Goal: Task Accomplishment & Management: Manage account settings

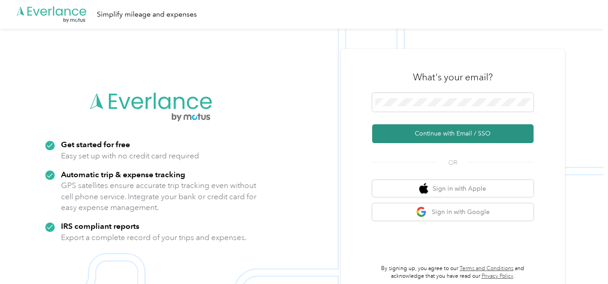
click at [435, 137] on button "Continue with Email / SSO" at bounding box center [452, 133] width 161 height 19
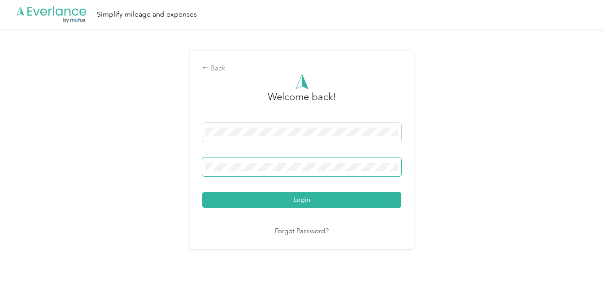
click at [202, 192] on button "Login" at bounding box center [301, 200] width 199 height 16
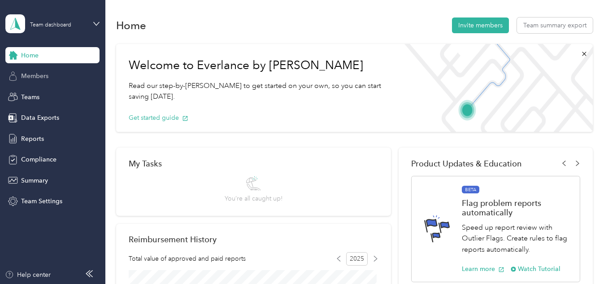
click at [77, 75] on div "Members" at bounding box center [52, 76] width 94 height 16
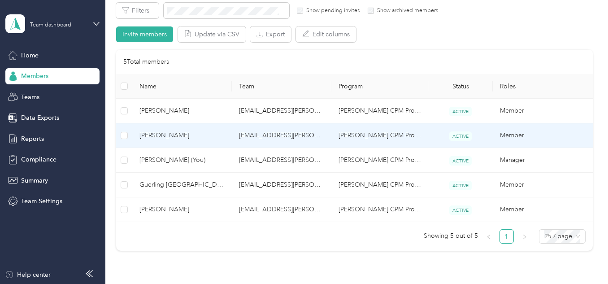
scroll to position [232, 0]
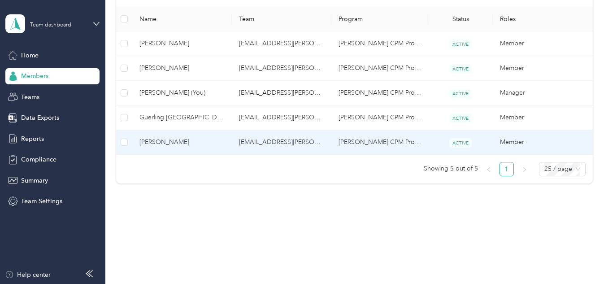
click at [196, 145] on span "[PERSON_NAME]" at bounding box center [181, 142] width 85 height 10
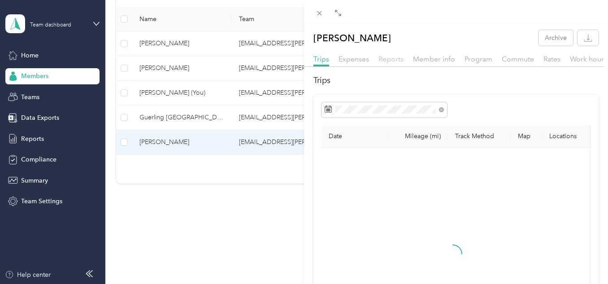
click at [386, 59] on span "Reports" at bounding box center [391, 59] width 25 height 9
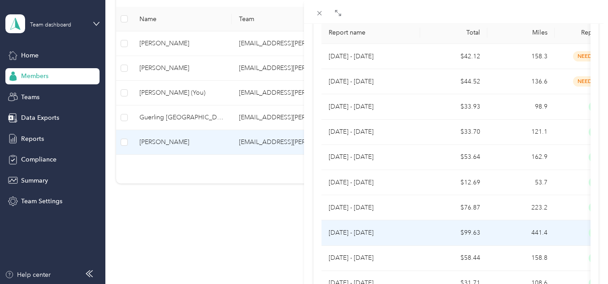
scroll to position [135, 0]
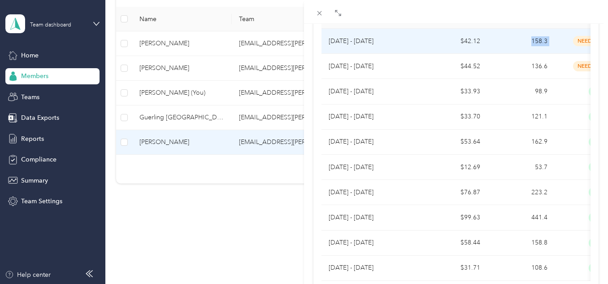
drag, startPoint x: 562, startPoint y: 48, endPoint x: 479, endPoint y: 54, distance: 83.7
click at [479, 54] on tr "[DATE] - [DATE] $42.12 158.3 needs payment [DATE]" at bounding box center [517, 41] width 390 height 25
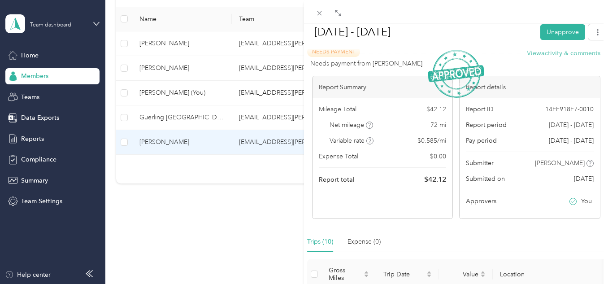
scroll to position [0, 0]
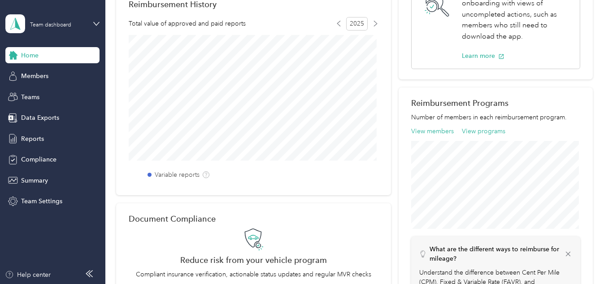
scroll to position [100, 0]
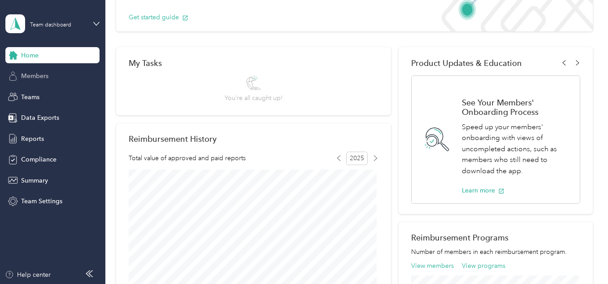
click at [35, 77] on span "Members" at bounding box center [34, 75] width 27 height 9
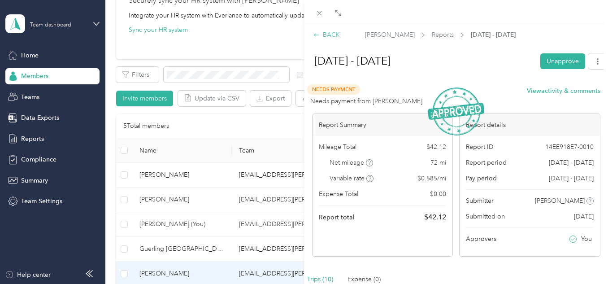
click at [318, 33] on icon at bounding box center [316, 35] width 6 height 6
